Goal: Find specific page/section: Find specific page/section

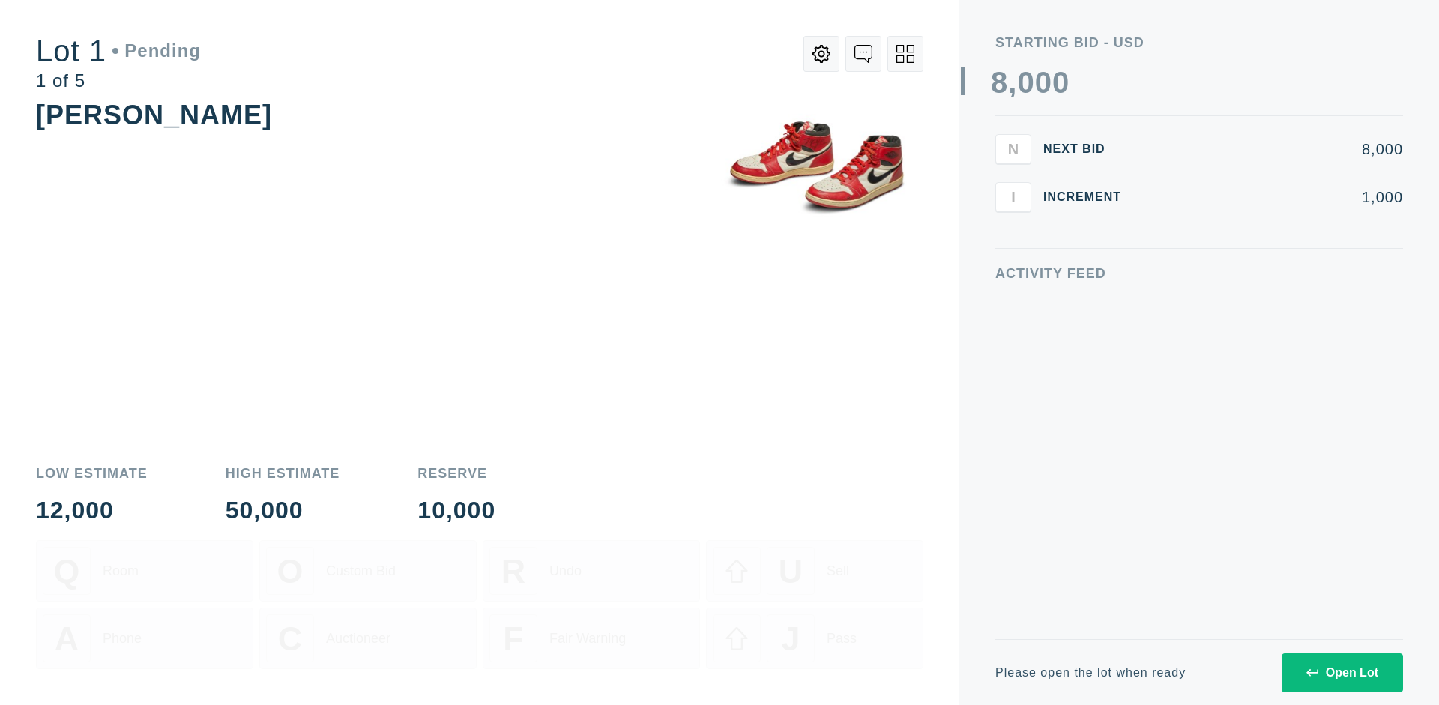
click at [1342, 673] on div "Open Lot" at bounding box center [1343, 673] width 72 height 13
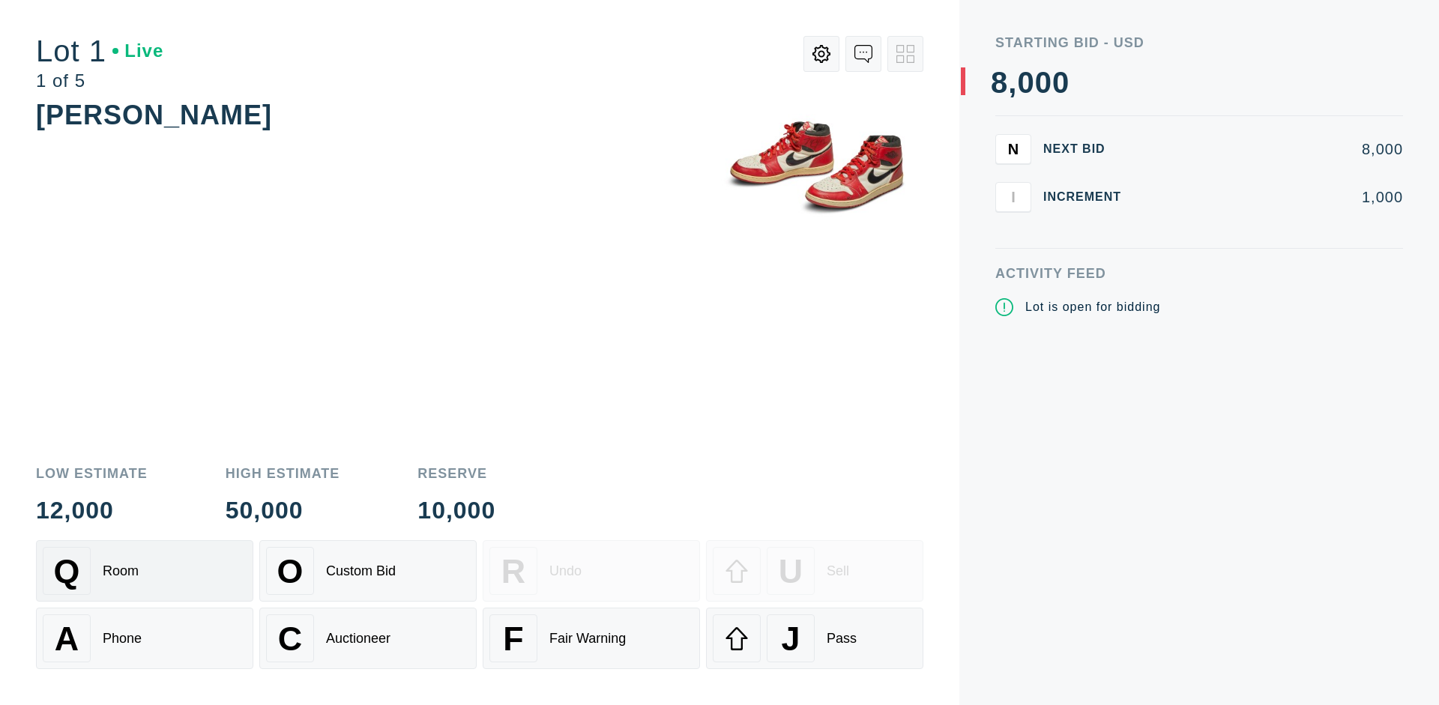
click at [145, 571] on div "Q Room" at bounding box center [145, 571] width 204 height 48
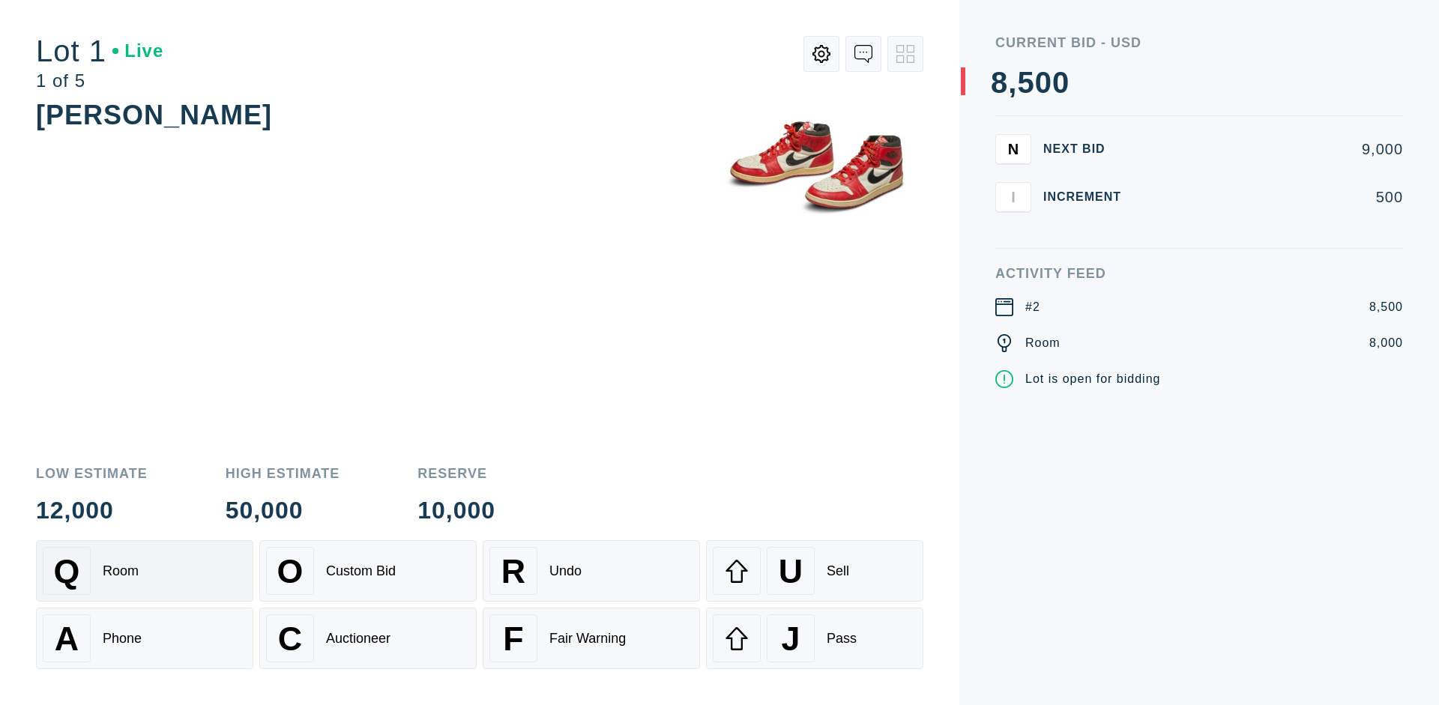
click at [145, 571] on div "Q Room" at bounding box center [145, 571] width 204 height 48
click at [145, 639] on div "A Phone" at bounding box center [145, 639] width 204 height 48
